Goal: Check status: Check status

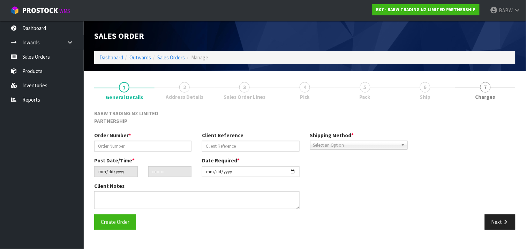
type input "TC - 102"
type input "[DATE]"
type input "15:44:00.000"
type input "[DATE]"
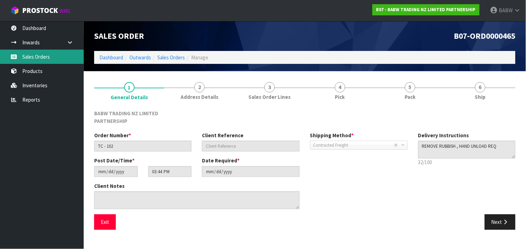
click at [53, 58] on link "Sales Orders" at bounding box center [42, 57] width 84 height 14
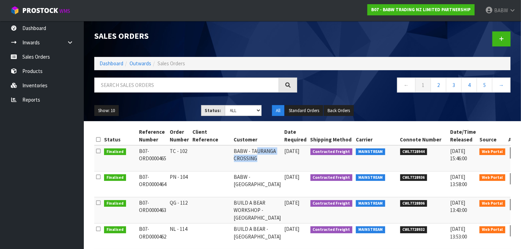
drag, startPoint x: 248, startPoint y: 153, endPoint x: 248, endPoint y: 162, distance: 9.4
click at [248, 162] on td "BABW - TAURANGA CROSSING" at bounding box center [257, 158] width 51 height 26
drag, startPoint x: 410, startPoint y: 151, endPoint x: 388, endPoint y: 152, distance: 22.7
click at [400, 152] on span "CWL7728944" at bounding box center [413, 151] width 27 height 7
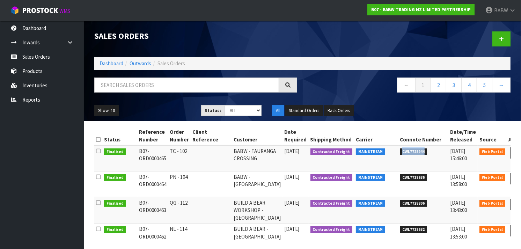
copy span "CWL7728944"
